Goal: Information Seeking & Learning: Find contact information

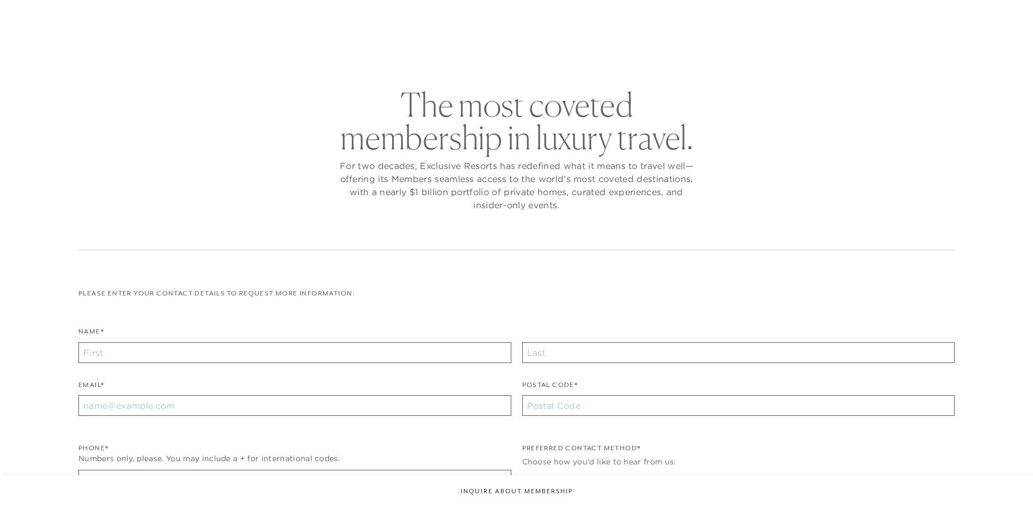
checkbox input "false"
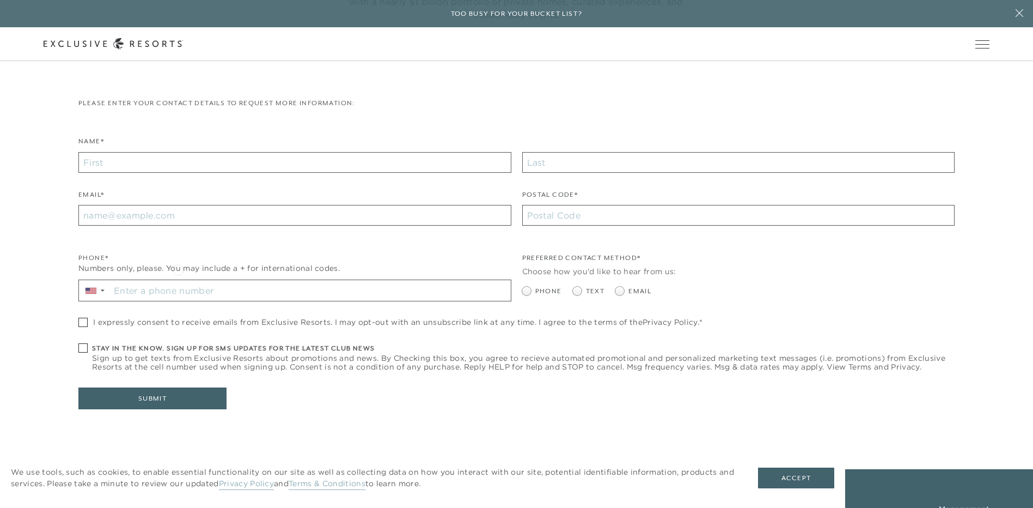
scroll to position [218, 0]
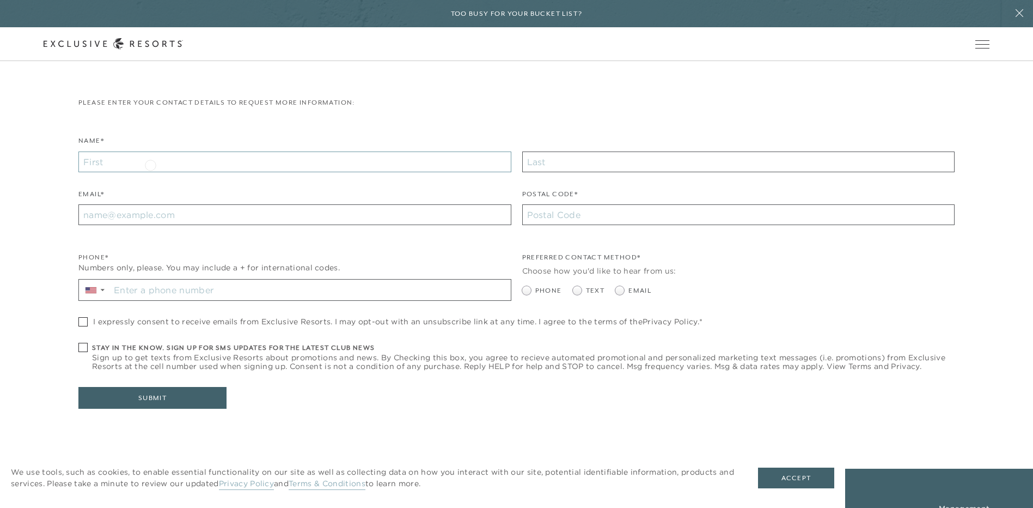
click at [150, 164] on input "Name*" at bounding box center [294, 161] width 433 height 21
type input "[PERSON_NAME]"
type input "Palatchi"
type input "[PERSON_NAME][EMAIL_ADDRESS][PERSON_NAME][DOMAIN_NAME]"
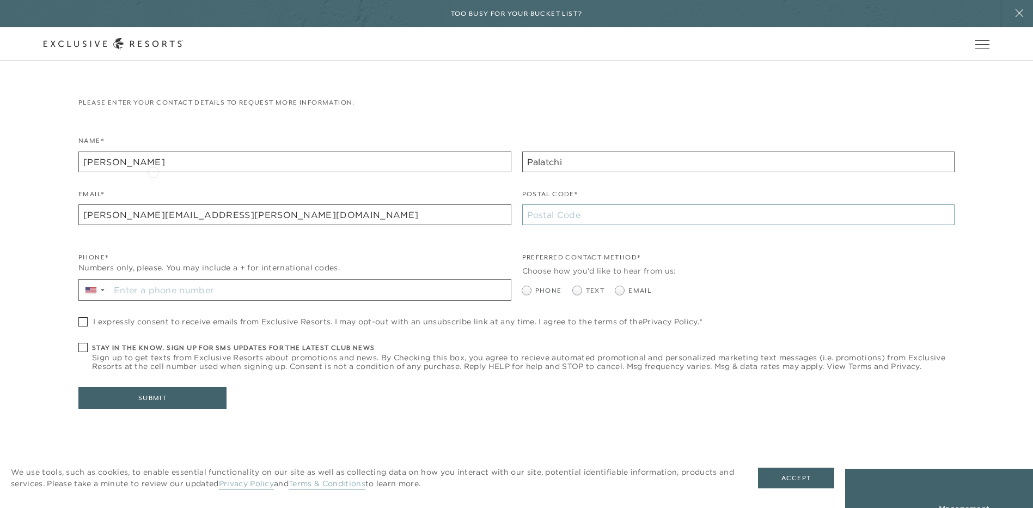
type input "08019"
type input "626746389"
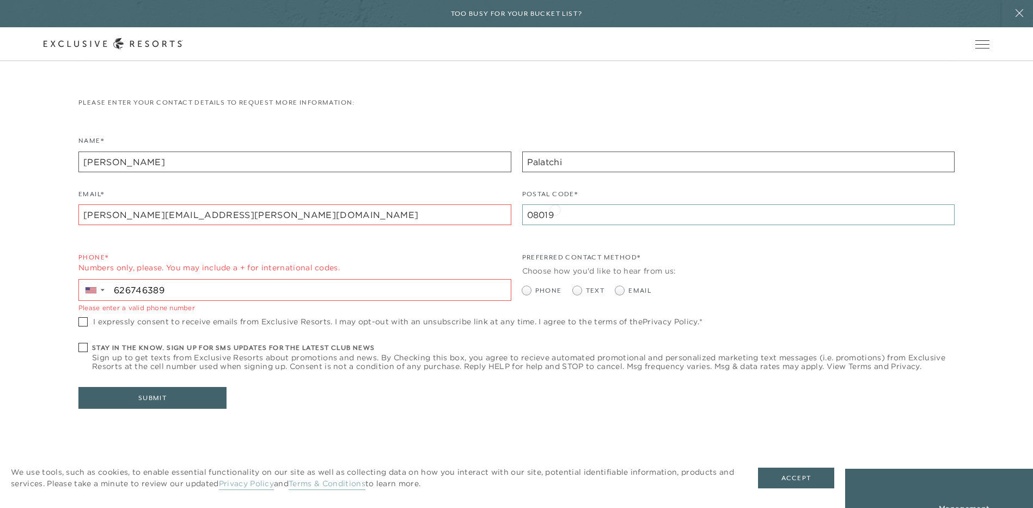
click at [571, 208] on input "08019" at bounding box center [738, 214] width 433 height 21
drag, startPoint x: 140, startPoint y: 219, endPoint x: 174, endPoint y: 219, distance: 33.8
click at [140, 219] on input "[PERSON_NAME][EMAIL_ADDRESS][PERSON_NAME][DOMAIN_NAME]" at bounding box center [294, 214] width 433 height 21
click at [241, 220] on input "[PERSON_NAME][EMAIL_ADDRESS][PERSON_NAME][DOMAIN_NAME]" at bounding box center [294, 214] width 433 height 21
click at [275, 212] on input "[PERSON_NAME][EMAIL_ADDRESS][PERSON_NAME][DOMAIN_NAME]" at bounding box center [294, 214] width 433 height 21
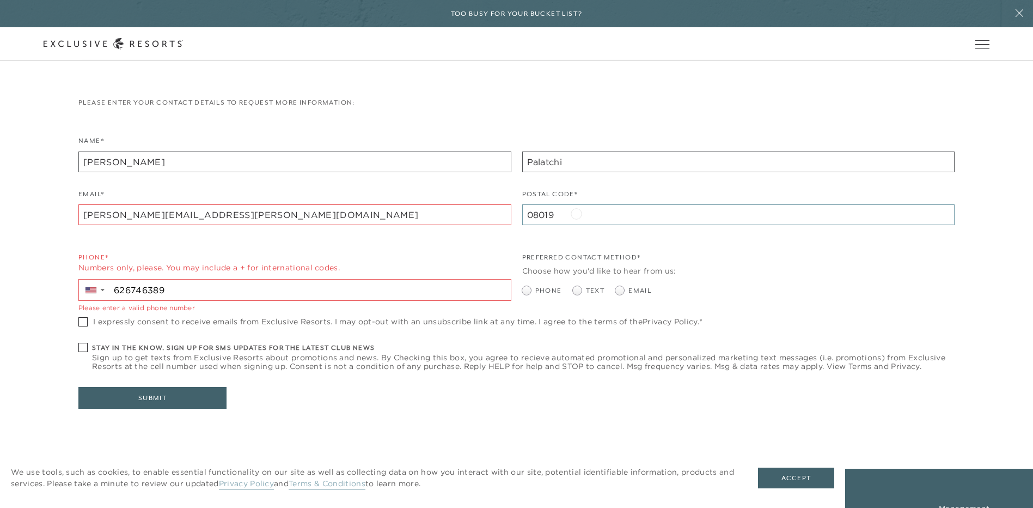
click at [576, 212] on input "08019" at bounding box center [738, 214] width 433 height 21
drag, startPoint x: 576, startPoint y: 212, endPoint x: 475, endPoint y: 223, distance: 101.3
click at [475, 223] on div "Email* [PERSON_NAME][EMAIL_ADDRESS][PERSON_NAME][DOMAIN_NAME] Postal Code* 08019" at bounding box center [510, 212] width 865 height 48
type input "6001"
click at [539, 383] on div "Please enter your contact details to request more information: Name* [PERSON_NA…" at bounding box center [516, 252] width 876 height 311
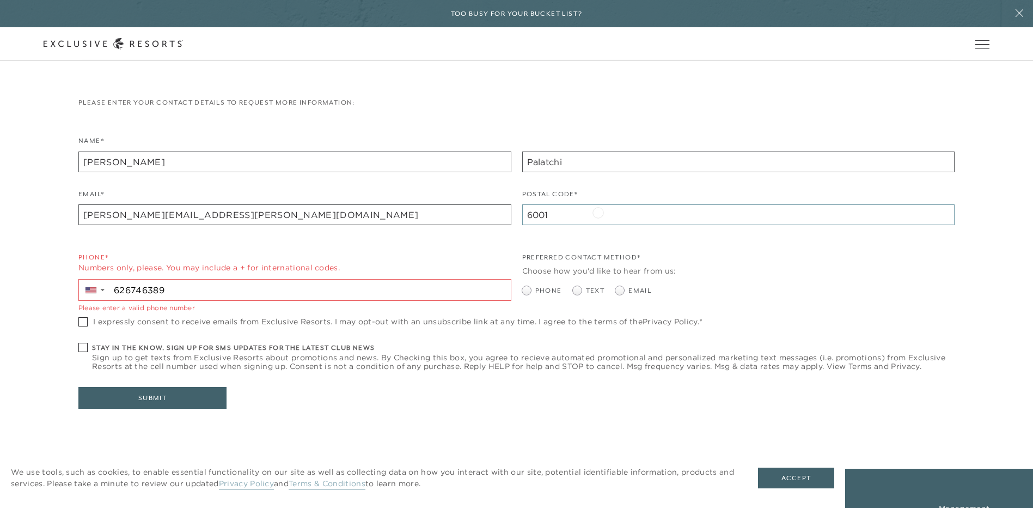
click at [598, 211] on input "6001" at bounding box center [738, 214] width 433 height 21
click at [268, 447] on div "The most coveted membership in luxury travel. For two decades, Exclusive Resort…" at bounding box center [516, 172] width 876 height 549
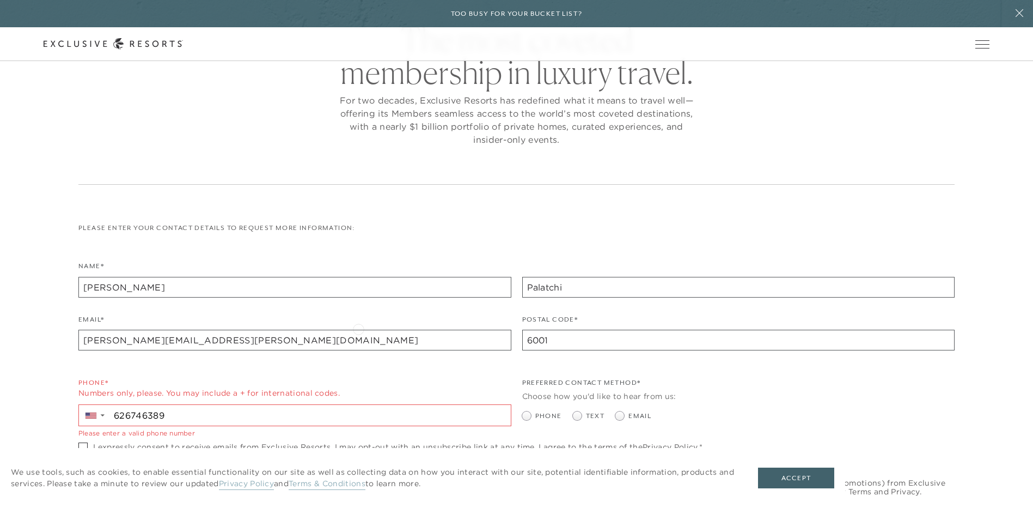
scroll to position [0, 0]
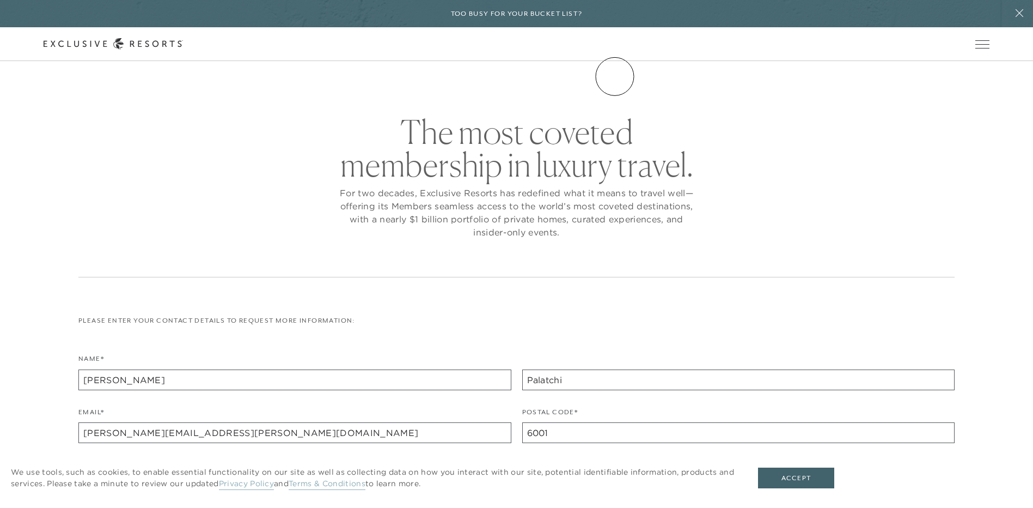
click at [0, 0] on link "Community" at bounding box center [0, 0] width 0 height 0
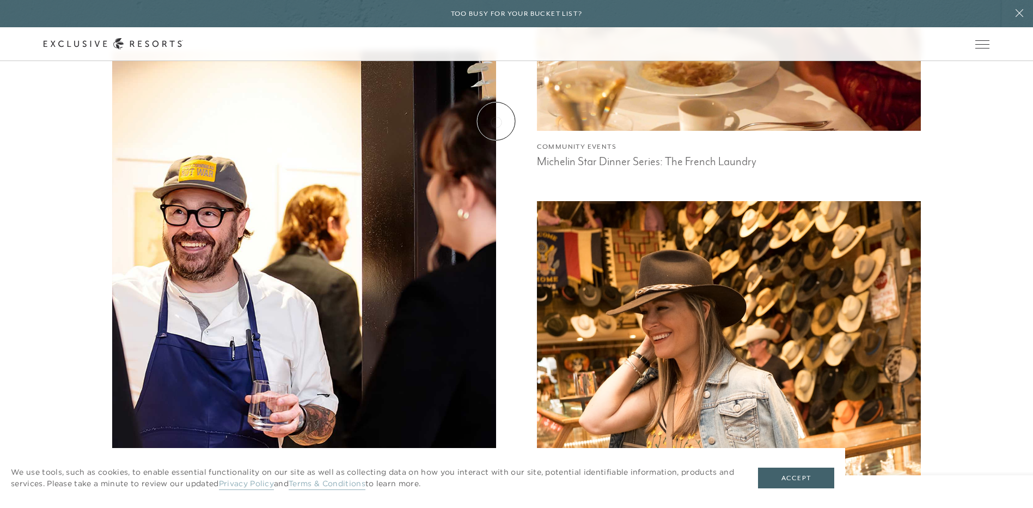
scroll to position [1296, 0]
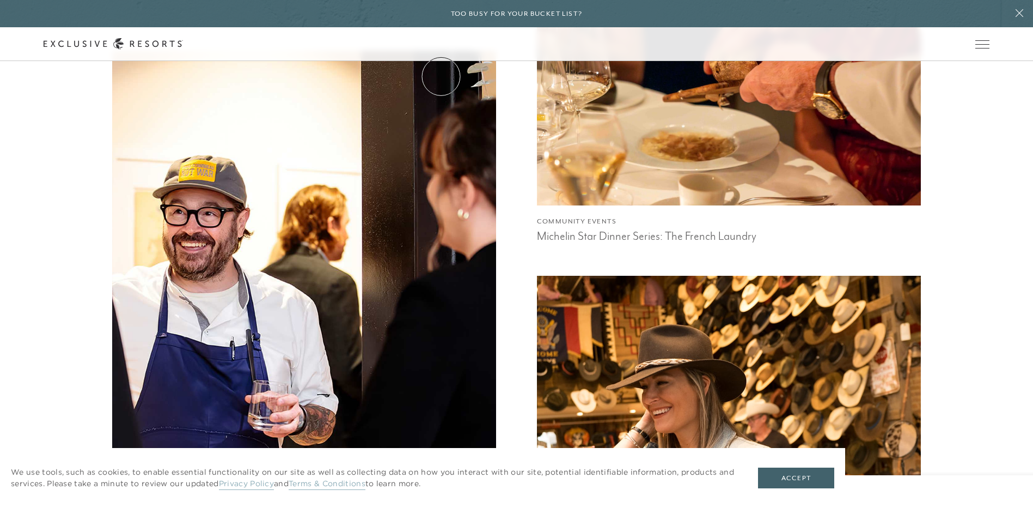
click at [0, 0] on link "The Collection" at bounding box center [0, 0] width 0 height 0
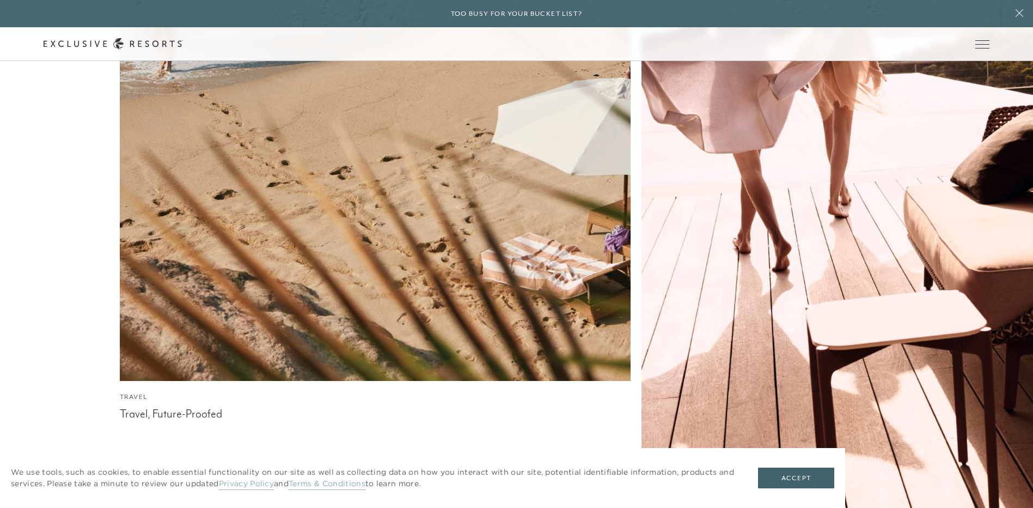
scroll to position [8073, 0]
click at [0, 0] on link "Membership" at bounding box center [0, 0] width 0 height 0
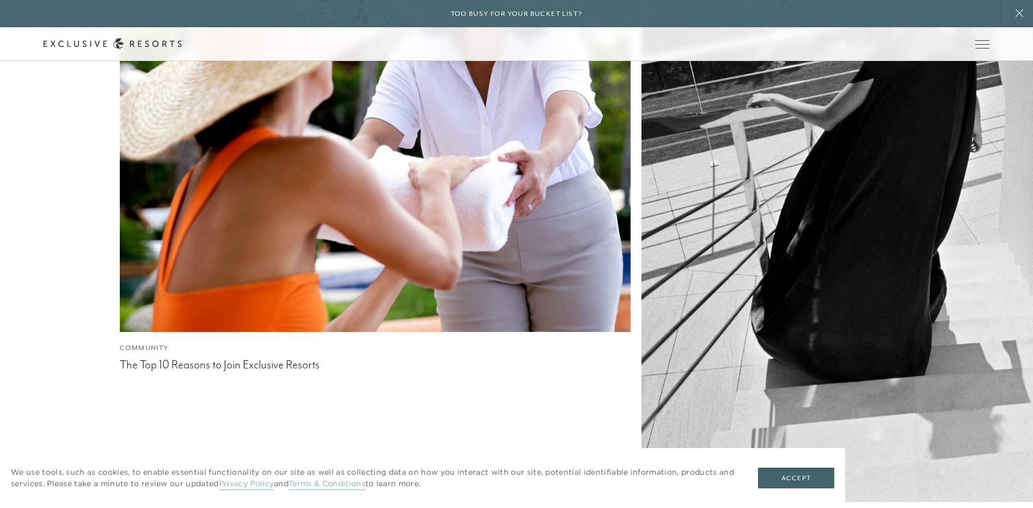
scroll to position [4320, 0]
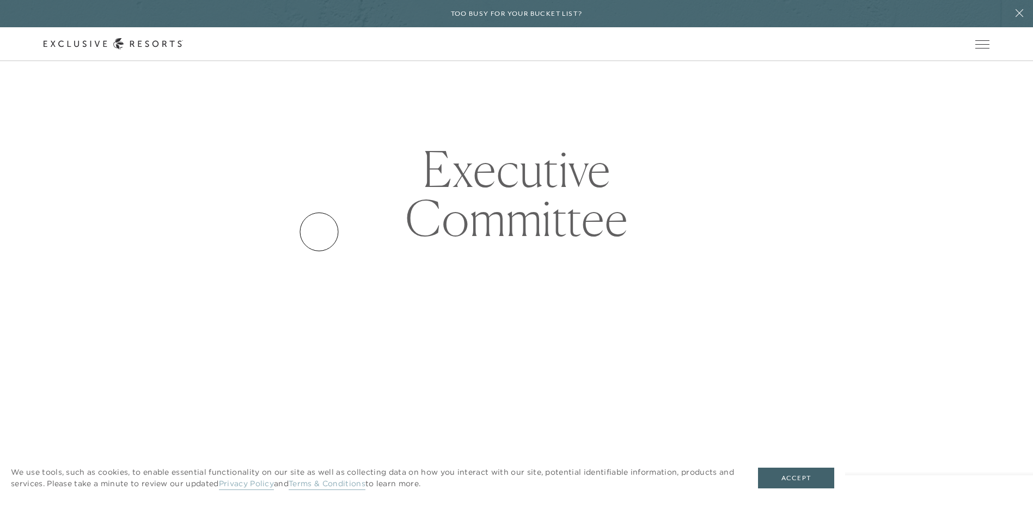
scroll to position [436, 0]
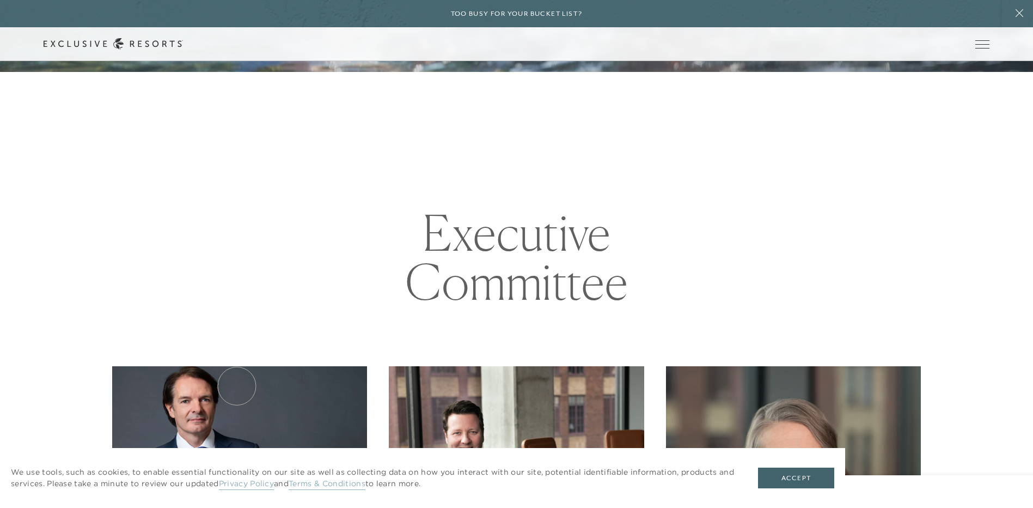
click at [237, 386] on img at bounding box center [239, 493] width 280 height 280
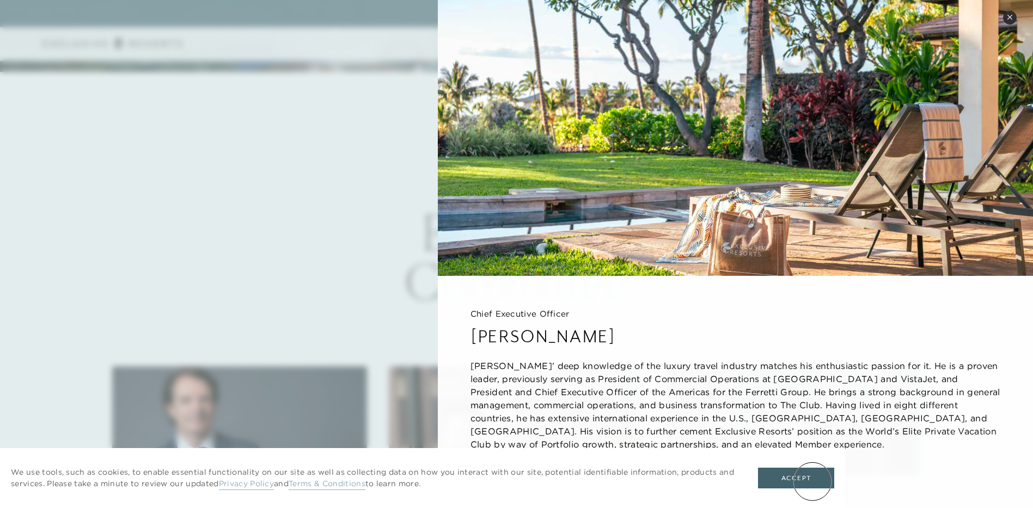
click at [813, 481] on button "Accept" at bounding box center [796, 477] width 76 height 21
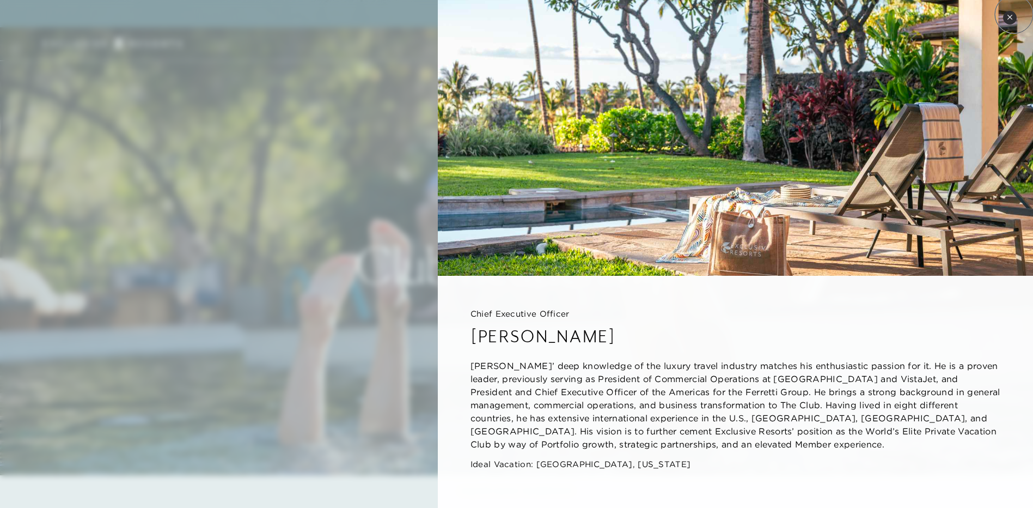
click at [1014, 14] on button "Close quickview" at bounding box center [1010, 18] width 14 height 14
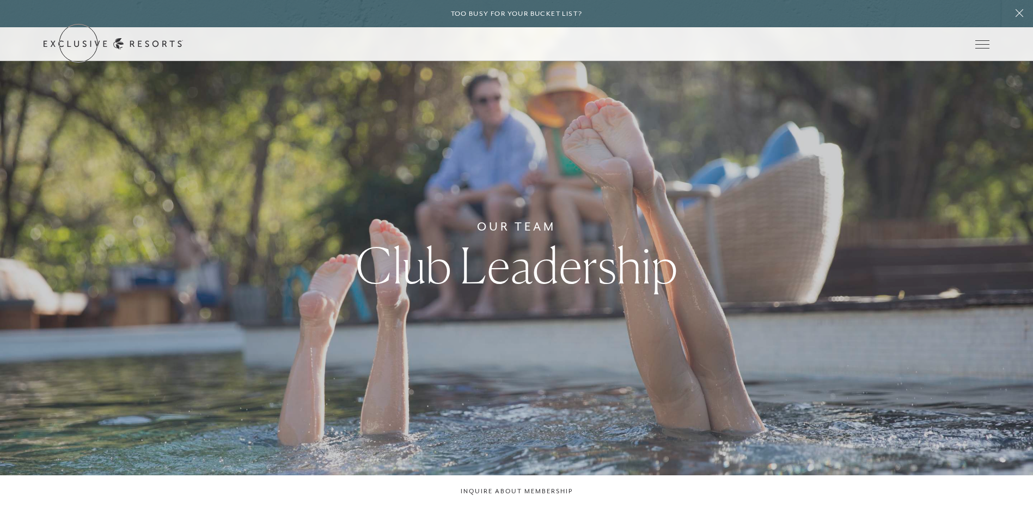
click at [0, 0] on link "Get Started" at bounding box center [0, 0] width 0 height 0
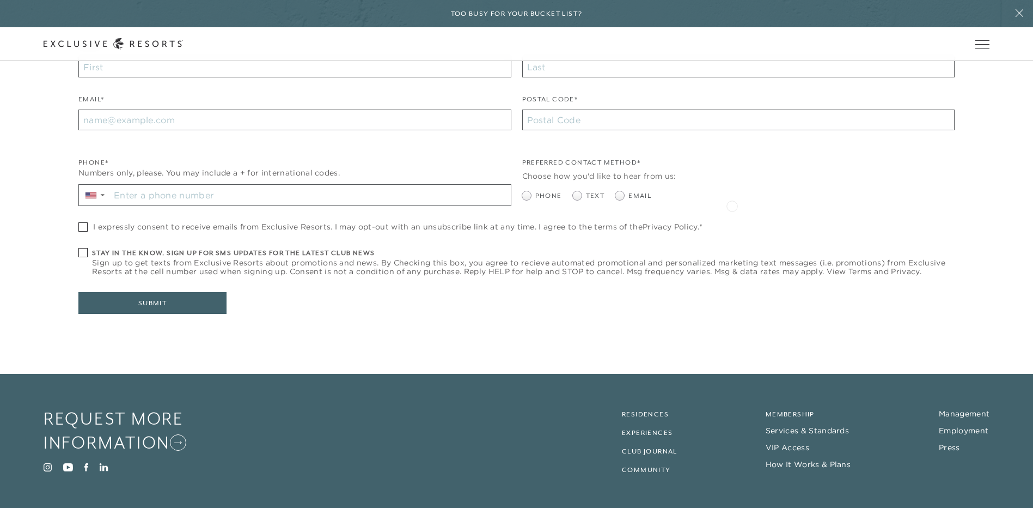
scroll to position [365, 0]
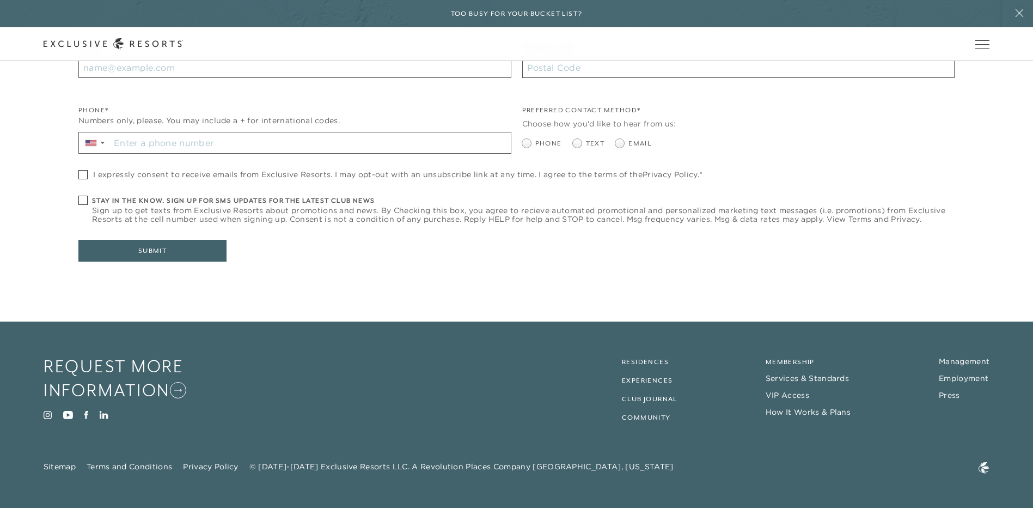
drag, startPoint x: 794, startPoint y: 365, endPoint x: 805, endPoint y: 365, distance: 10.9
click at [799, 365] on h2 "Membership" at bounding box center [842, 362] width 153 height 10
click at [952, 395] on link "Press" at bounding box center [949, 395] width 21 height 10
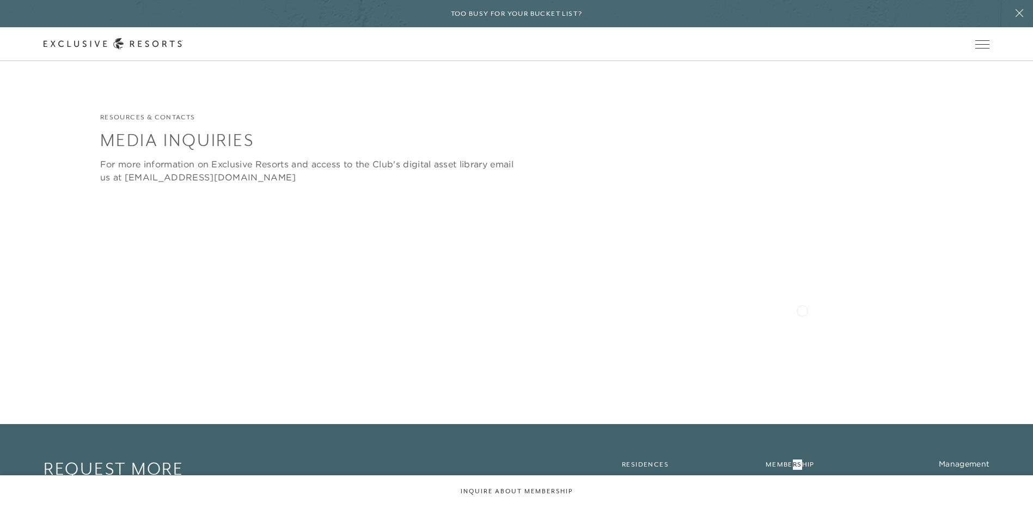
scroll to position [3405, 0]
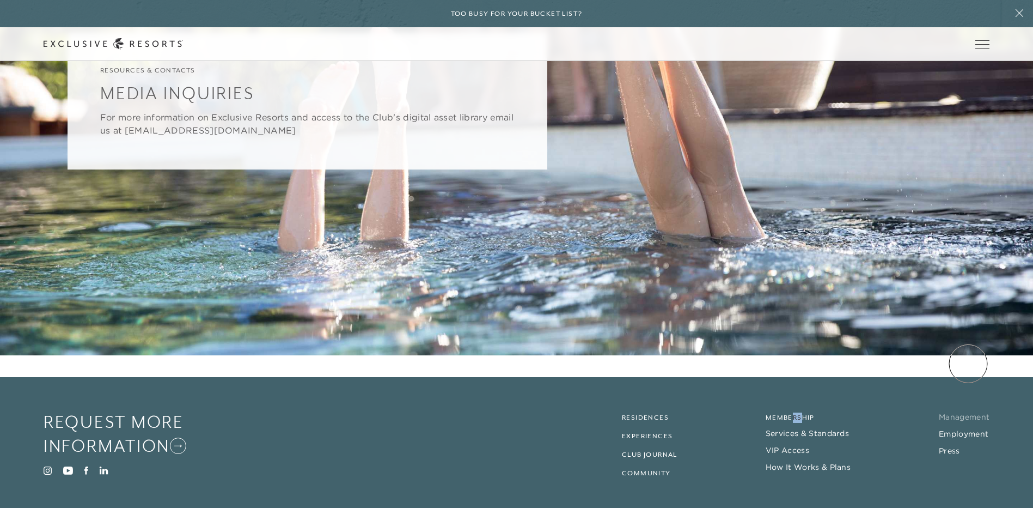
click at [968, 412] on link "Management" at bounding box center [964, 417] width 51 height 10
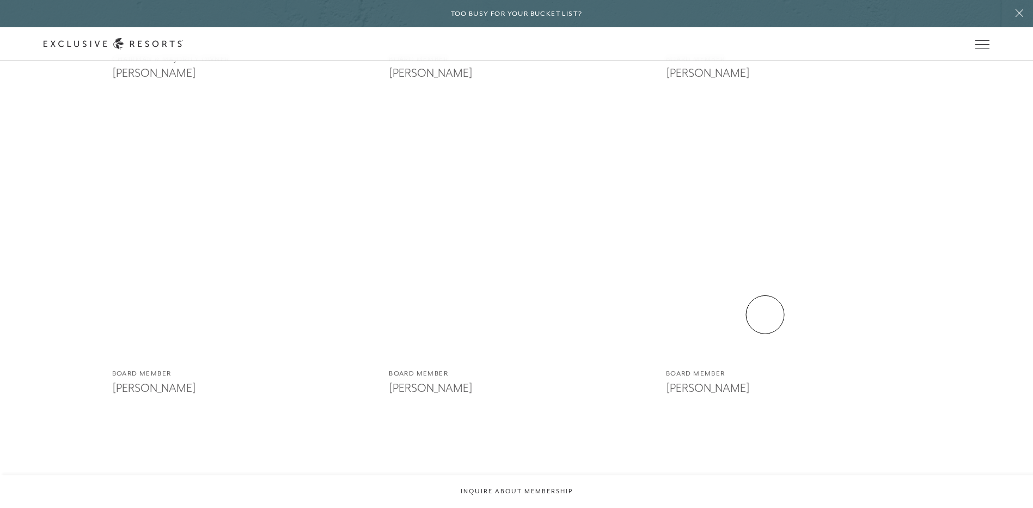
scroll to position [2505, 0]
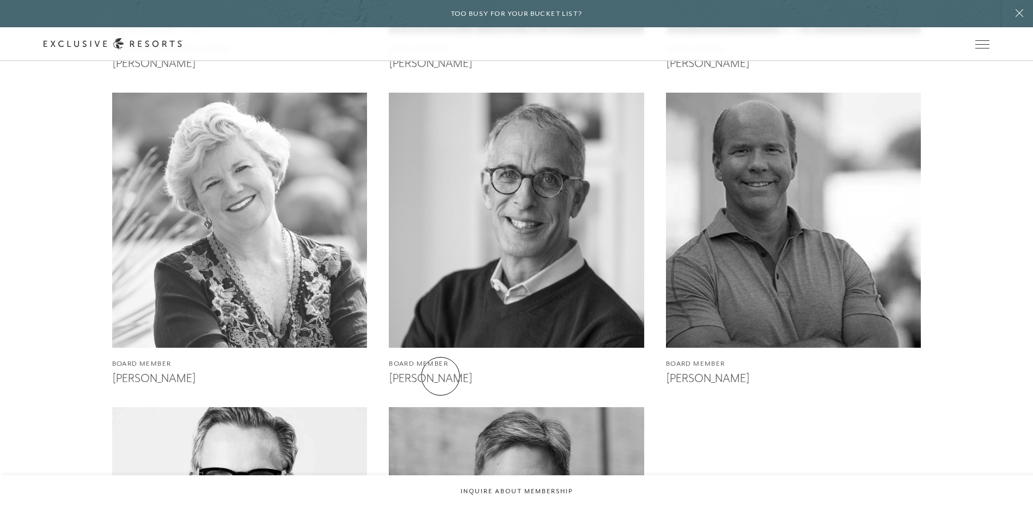
click at [441, 376] on h3 "[PERSON_NAME]" at bounding box center [516, 377] width 255 height 16
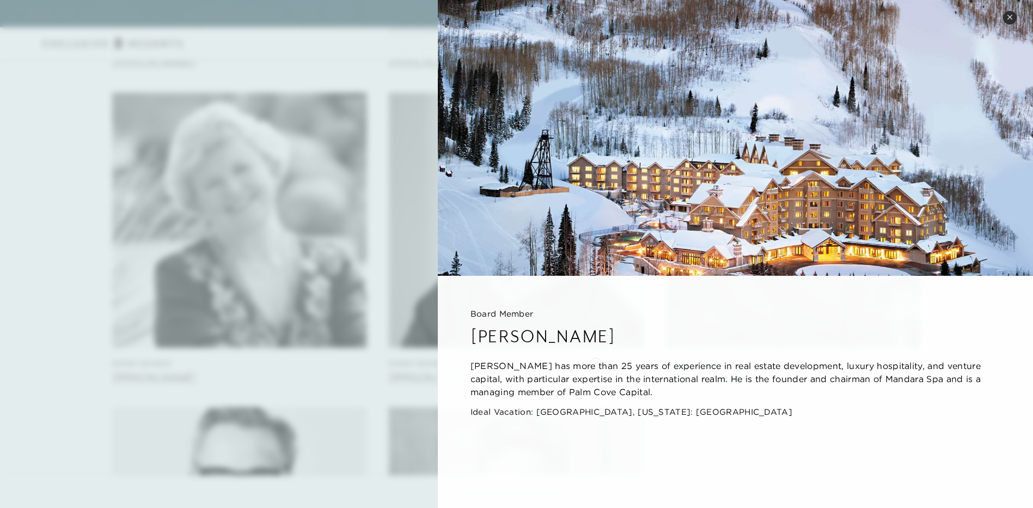
click at [599, 362] on p "[PERSON_NAME] has more than 25 years of experience in real estate development, …" at bounding box center [736, 378] width 530 height 39
